Goal: Task Accomplishment & Management: Manage account settings

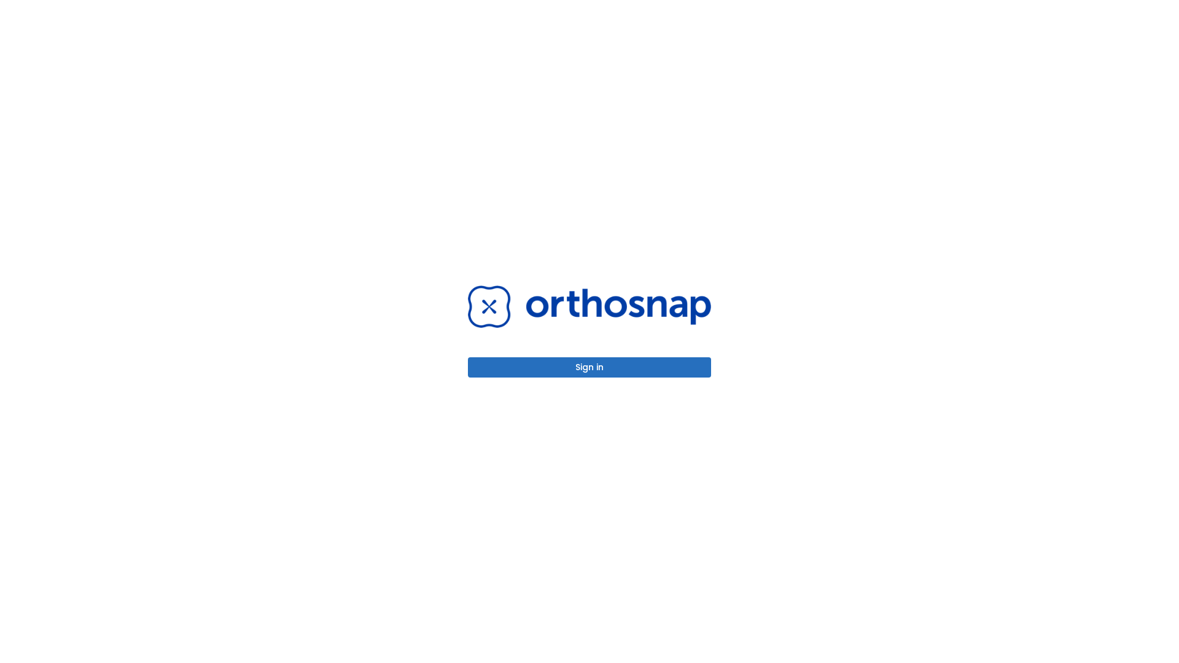
click at [590, 367] on button "Sign in" at bounding box center [589, 367] width 243 height 20
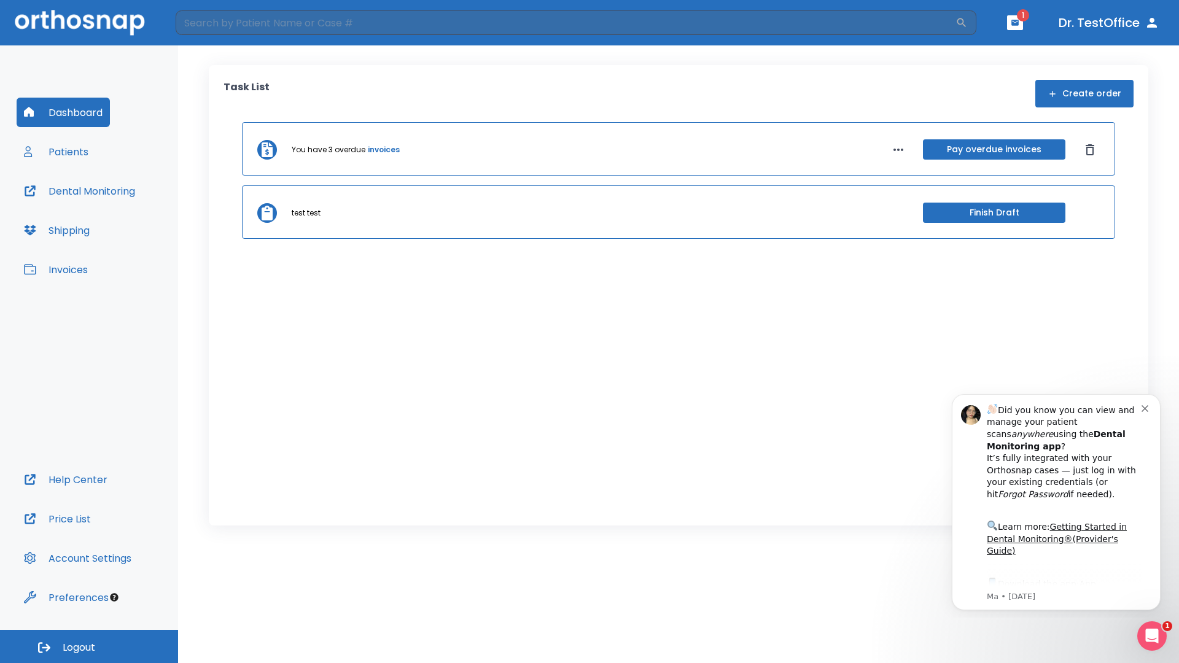
click at [89, 647] on span "Logout" at bounding box center [79, 648] width 33 height 14
